Goal: Transaction & Acquisition: Purchase product/service

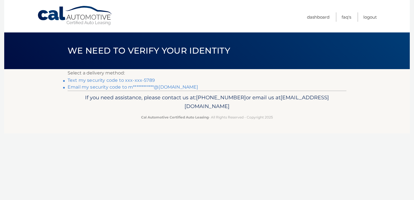
click at [117, 81] on link "Text my security code to xxx-xxx-5789" at bounding box center [111, 79] width 87 height 5
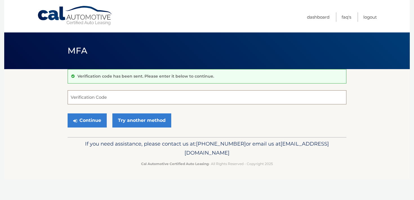
click at [92, 103] on input "Verification Code" at bounding box center [207, 97] width 279 height 14
click at [120, 97] on input "Verification Code" at bounding box center [207, 97] width 279 height 14
type input "583483"
click at [88, 126] on button "Continue" at bounding box center [87, 120] width 39 height 14
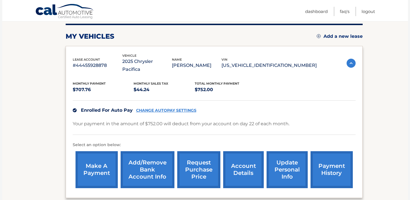
scroll to position [79, 0]
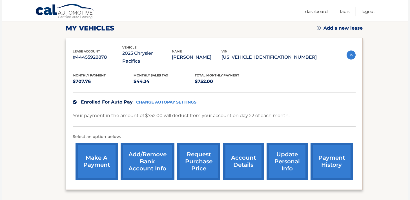
click at [83, 148] on link "make a payment" at bounding box center [96, 161] width 42 height 37
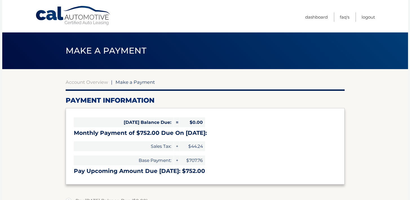
select select "MTEzOGQ4OTAtYjBlOC00NmU1LWIyZTQtOGMwNzkyMmQwOGVk"
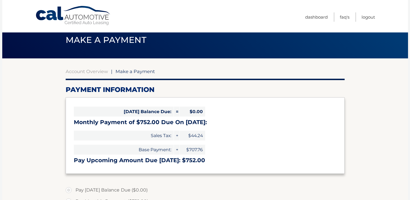
scroll to position [10, 0]
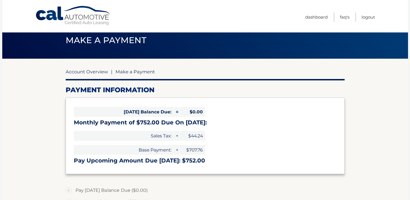
click at [91, 73] on link "Account Overview" at bounding box center [87, 72] width 42 height 6
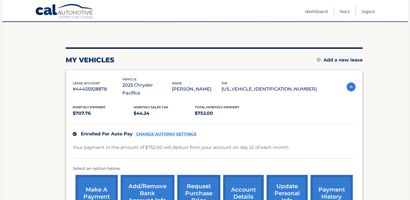
scroll to position [118, 0]
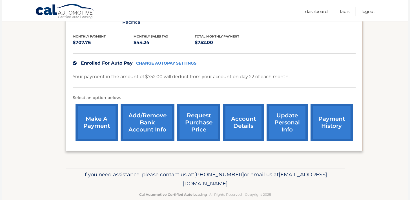
click at [332, 111] on link "payment history" at bounding box center [331, 122] width 42 height 37
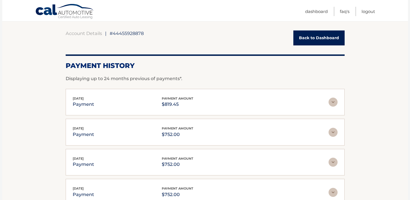
scroll to position [49, 0]
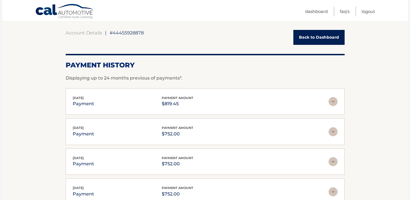
click at [335, 102] on img at bounding box center [332, 101] width 9 height 9
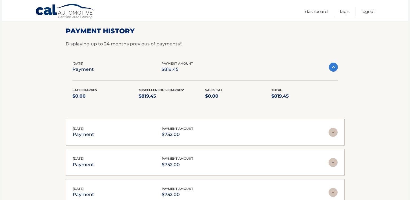
scroll to position [0, 0]
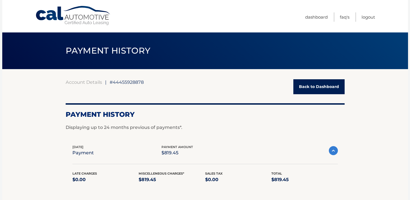
click at [303, 86] on link "Back to Dashboard" at bounding box center [318, 86] width 51 height 15
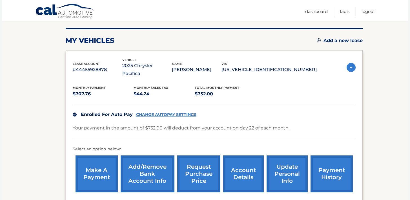
scroll to position [88, 0]
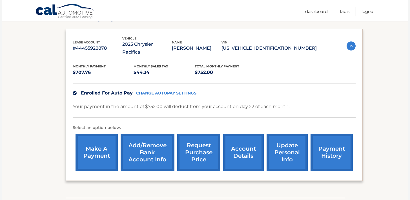
click at [101, 135] on link "make a payment" at bounding box center [96, 152] width 42 height 37
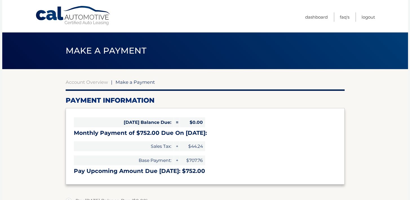
select select "MTEzOGQ4OTAtYjBlOC00NmU1LWIyZTQtOGMwNzkyMmQwOGVk"
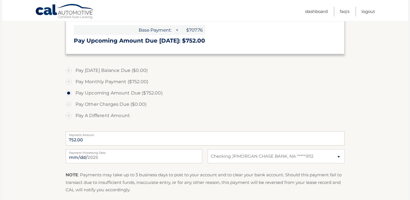
scroll to position [131, 0]
click at [67, 114] on label "Pay A Different Amount" at bounding box center [205, 114] width 279 height 11
click at [68, 114] on input "Pay A Different Amount" at bounding box center [71, 113] width 6 height 9
radio input "true"
click at [93, 140] on input "Payment Amount" at bounding box center [205, 138] width 279 height 14
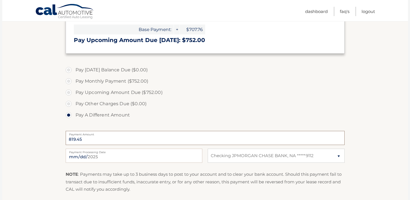
type input "819.45"
click at [59, 109] on section "Account Overview | Make a Payment Payment Information Today's Balance Due: = $0…" at bounding box center [204, 83] width 405 height 291
click at [55, 122] on section "Account Overview | Make a Payment Payment Information Today's Balance Due: = $0…" at bounding box center [204, 83] width 405 height 291
click at [48, 122] on section "Account Overview | Make a Payment Payment Information Today's Balance Due: = $0…" at bounding box center [204, 83] width 405 height 291
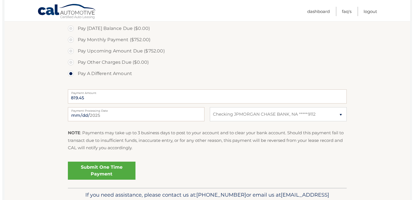
scroll to position [180, 0]
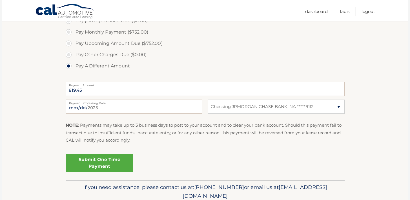
click at [120, 160] on link "Submit One Time Payment" at bounding box center [100, 163] width 68 height 18
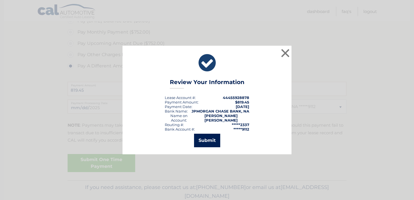
click at [207, 138] on button "Submit" at bounding box center [207, 140] width 26 height 14
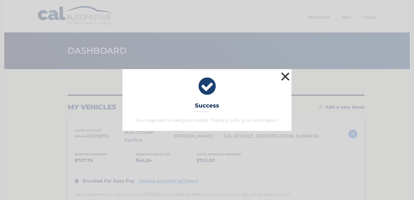
click at [286, 75] on button "×" at bounding box center [285, 76] width 11 height 11
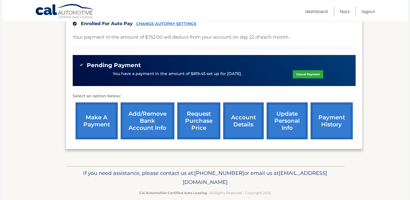
scroll to position [158, 0]
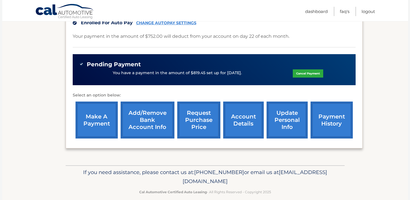
click at [332, 102] on link "payment history" at bounding box center [331, 119] width 42 height 37
